Goal: Check status: Check status

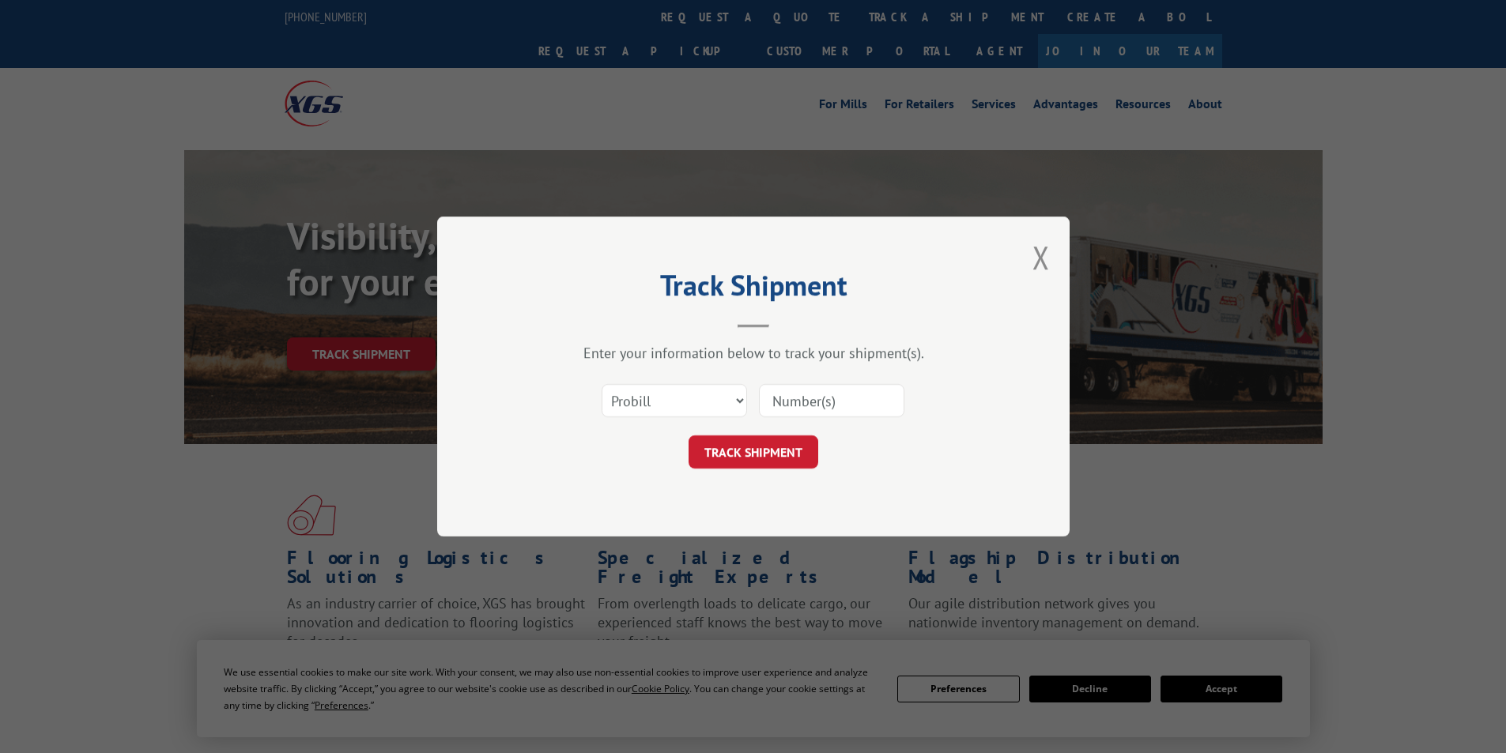
drag, startPoint x: 818, startPoint y: 398, endPoint x: 825, endPoint y: 392, distance: 9.0
paste input "17479940"
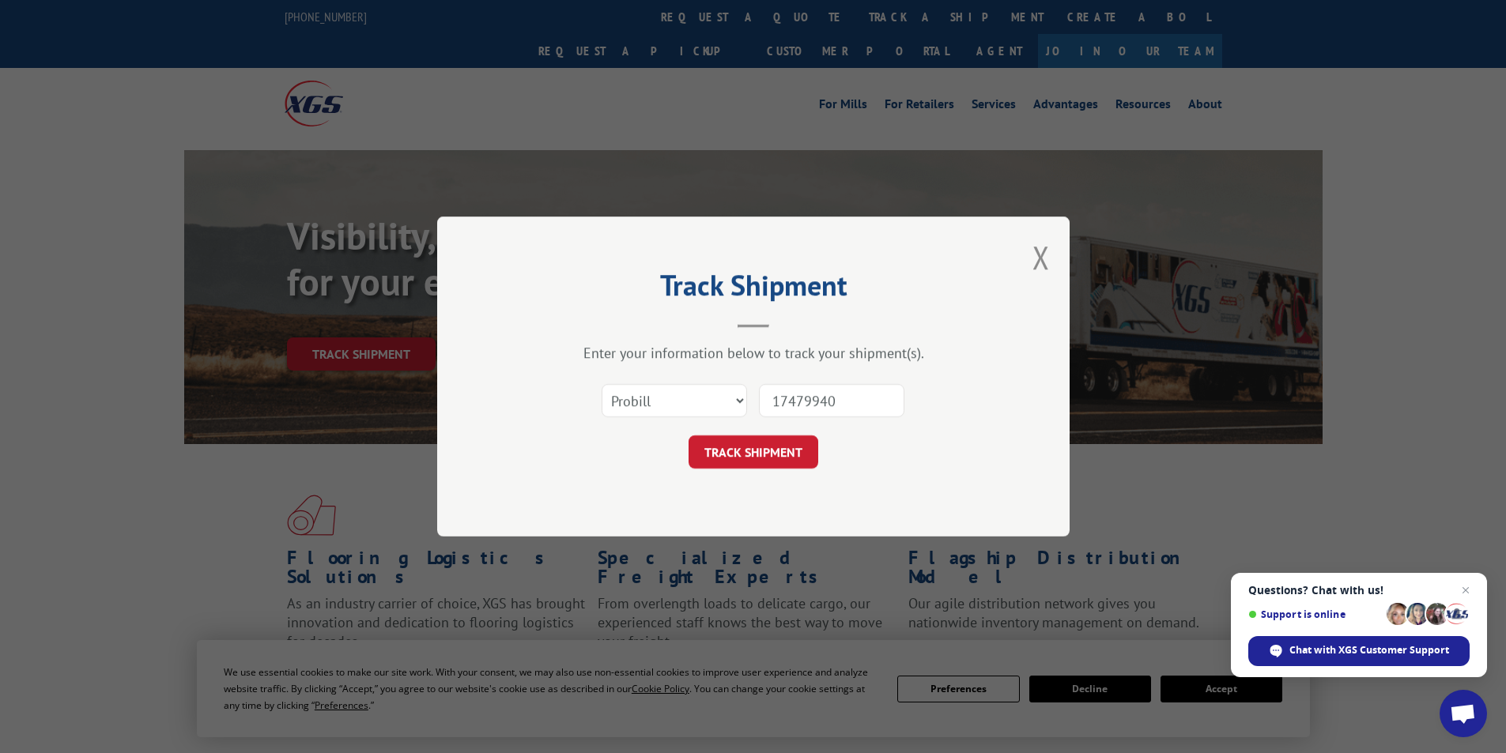
type input "17479940"
click at [744, 402] on select "Select category... Probill BOL PO" at bounding box center [674, 400] width 145 height 33
click at [700, 398] on select "Select category... Probill BOL PO" at bounding box center [674, 400] width 145 height 33
select select "bol"
click at [602, 384] on select "Select category... Probill BOL PO" at bounding box center [674, 400] width 145 height 33
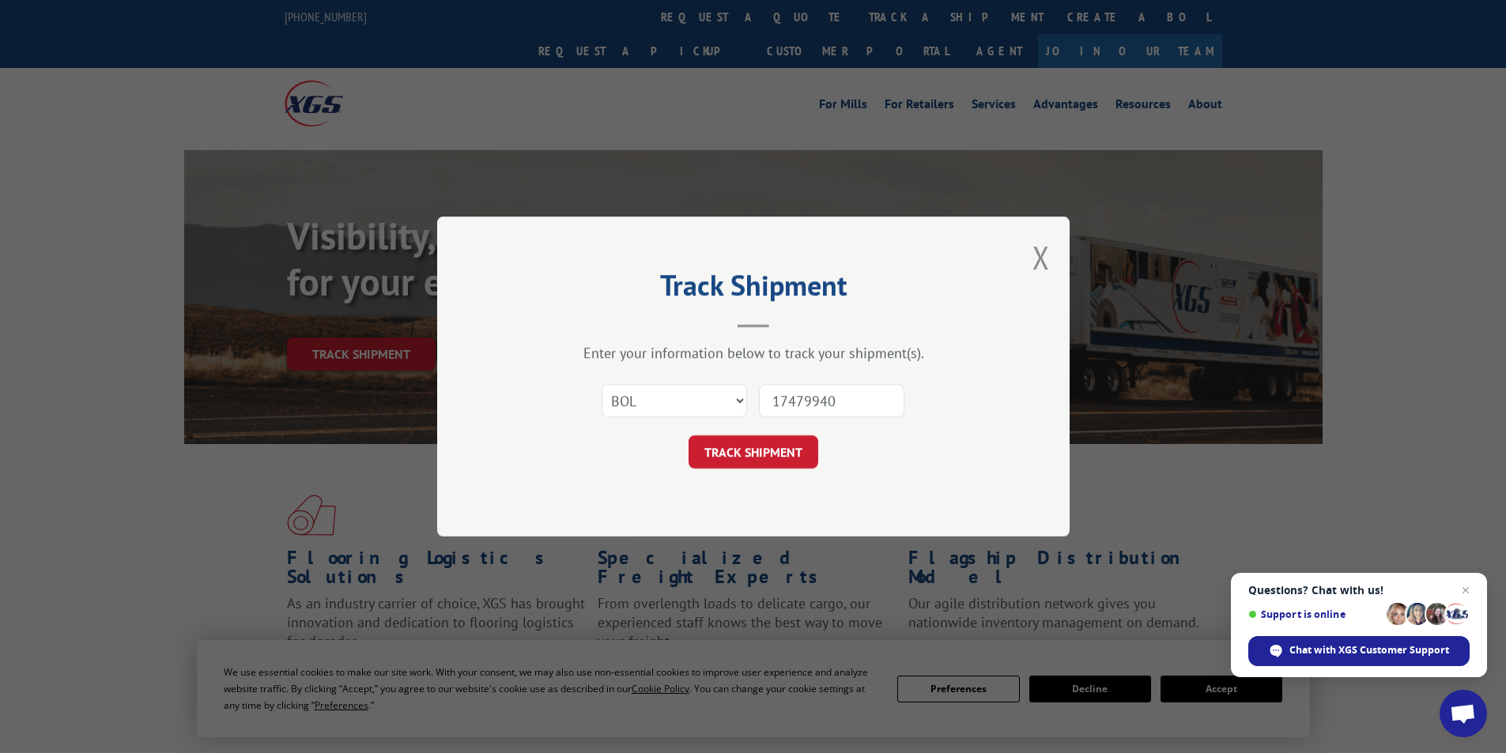
drag, startPoint x: 851, startPoint y: 402, endPoint x: 713, endPoint y: 395, distance: 137.8
click at [712, 395] on div "Select category... Probill BOL PO 17479940" at bounding box center [753, 401] width 474 height 52
paste input "7068780"
type input "7068780"
click at [768, 447] on button "TRACK SHIPMENT" at bounding box center [754, 452] width 130 height 33
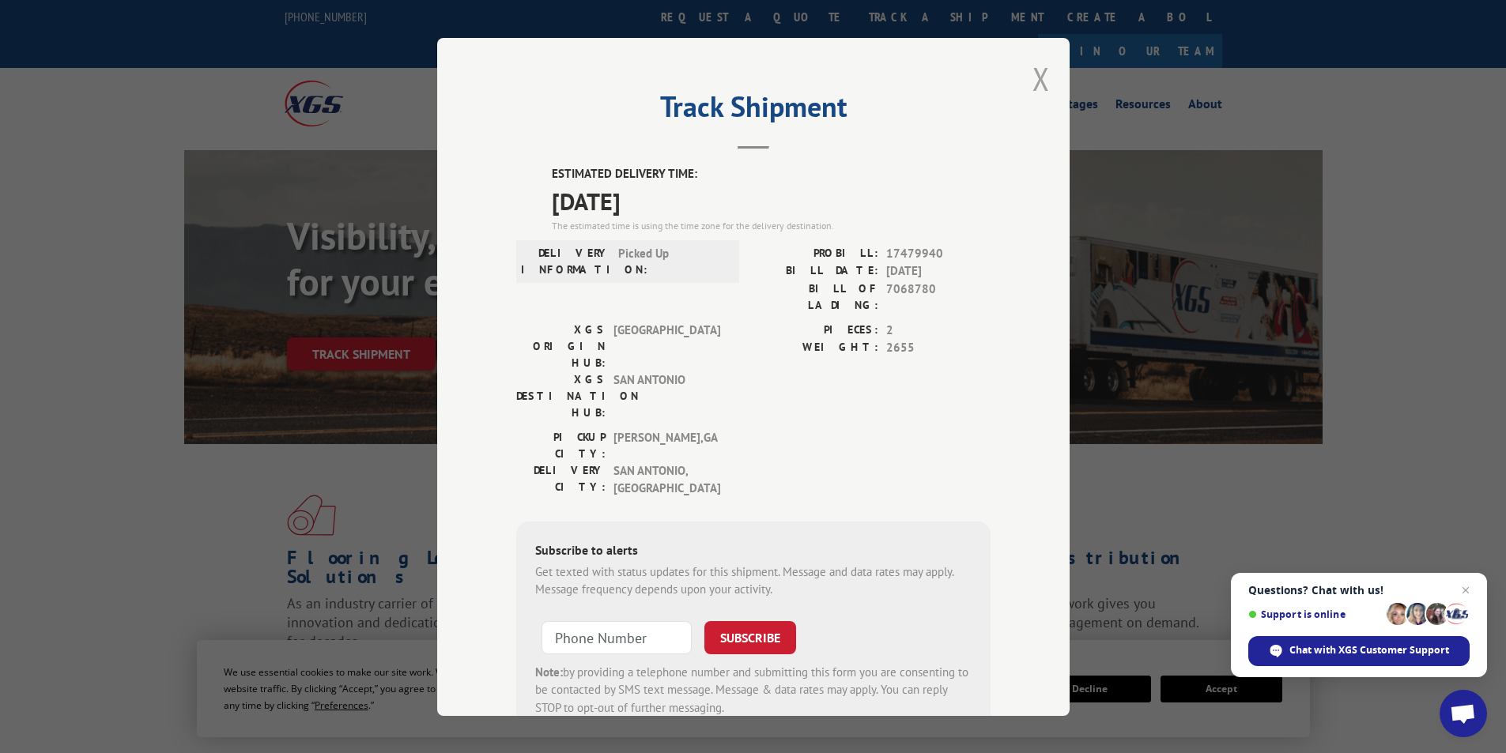
click at [1036, 70] on button "Close modal" at bounding box center [1041, 79] width 17 height 42
